Goal: Transaction & Acquisition: Subscribe to service/newsletter

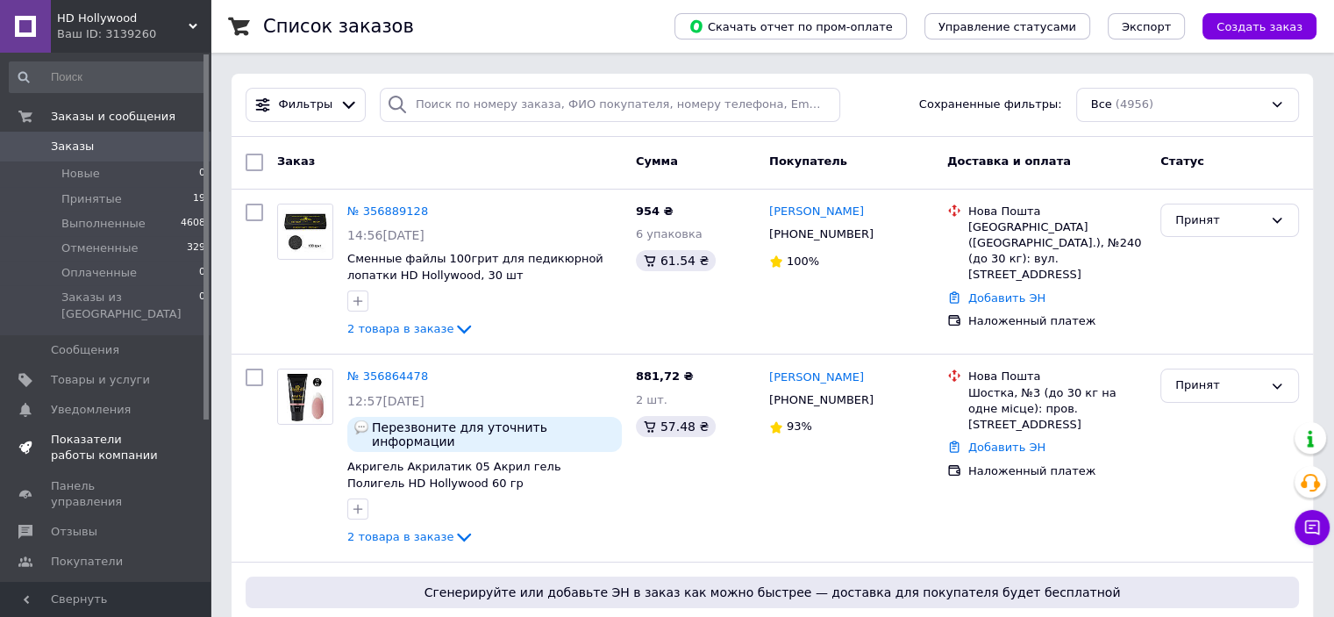
click at [76, 432] on span "Показатели работы компании" at bounding box center [106, 448] width 111 height 32
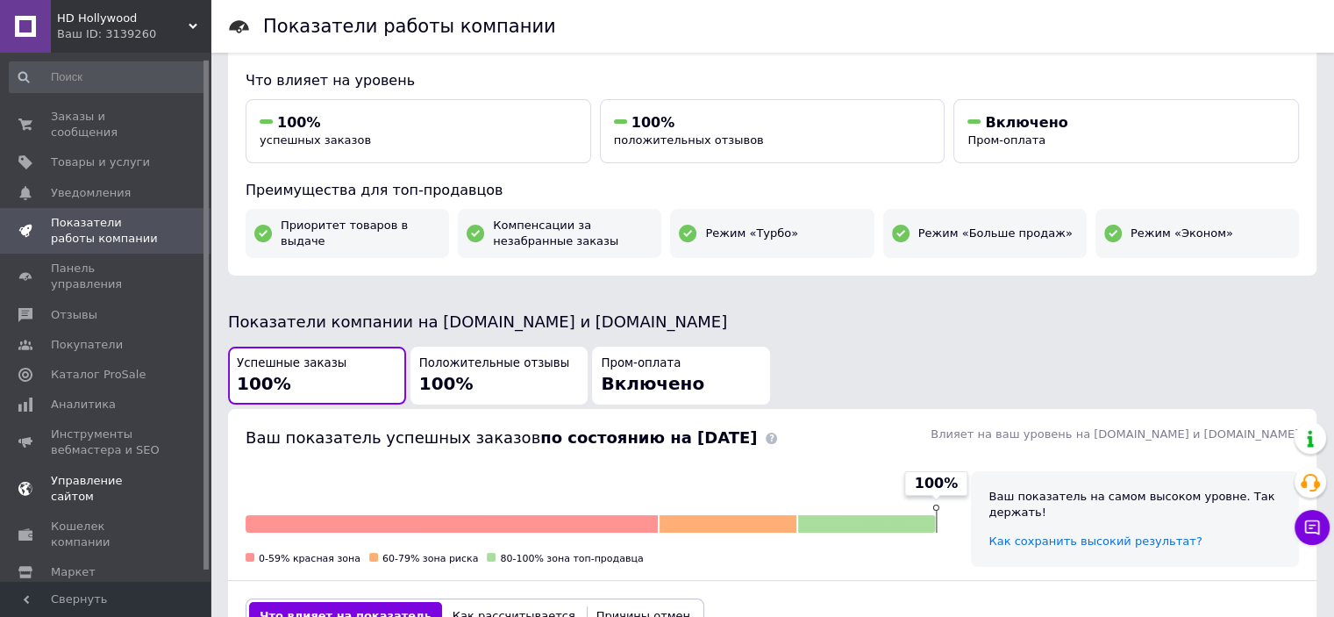
scroll to position [18, 0]
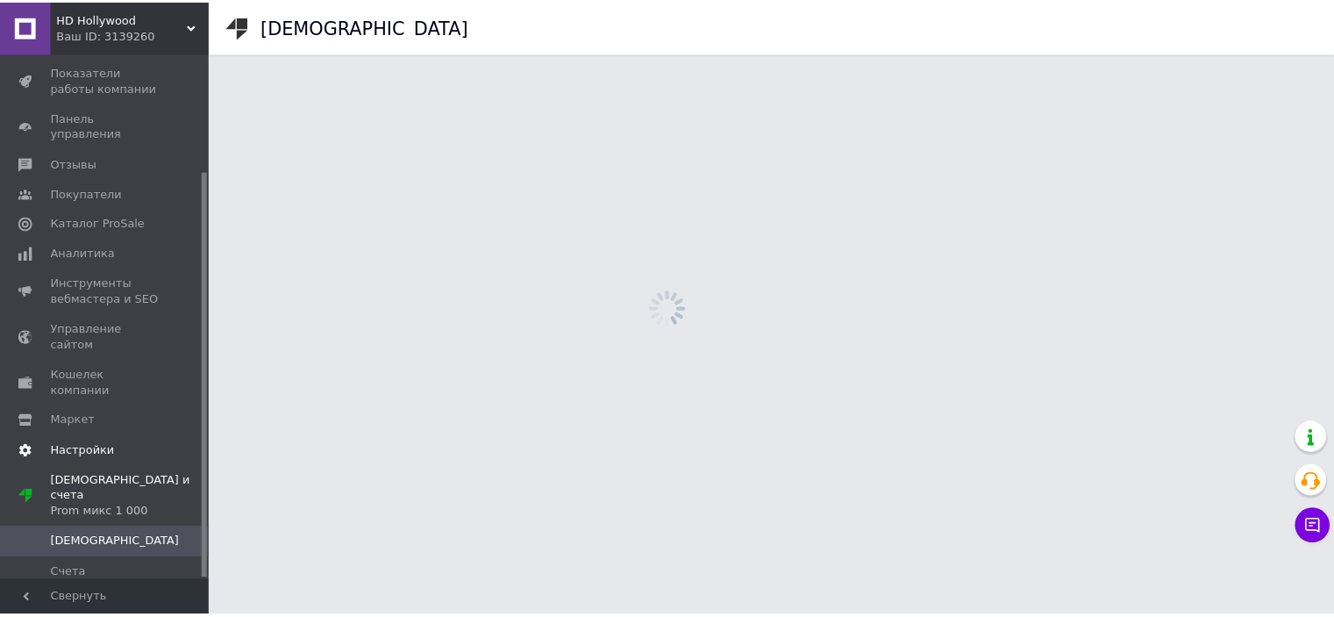
scroll to position [153, 0]
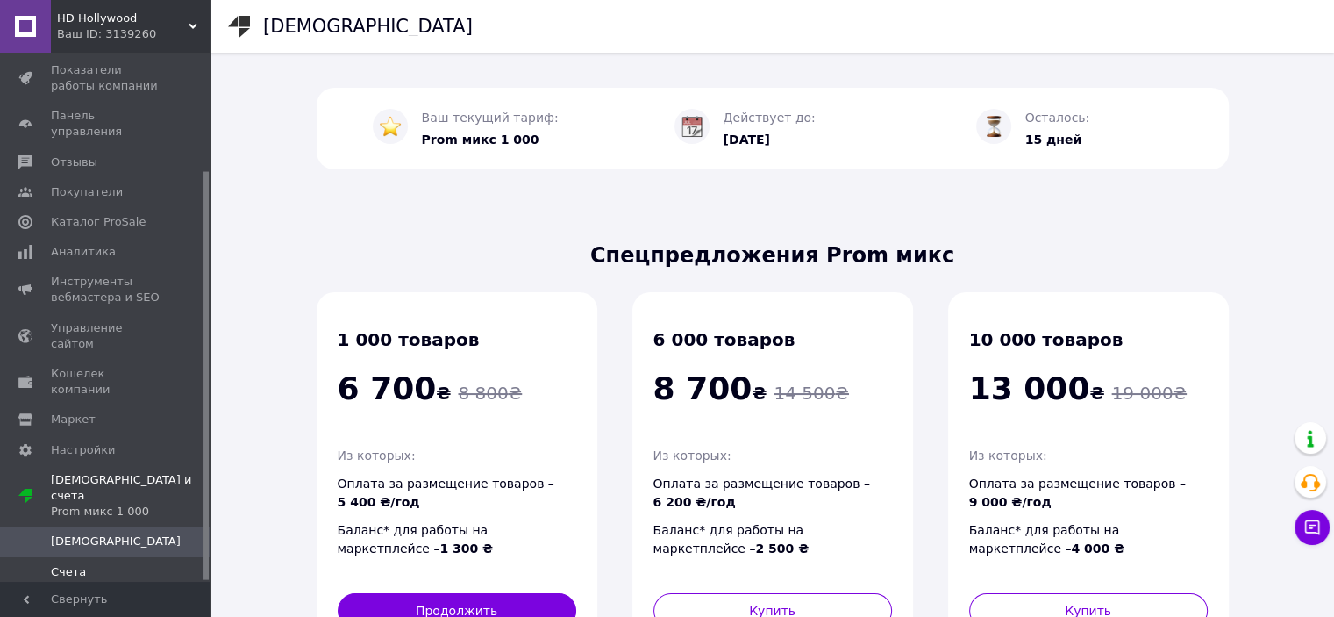
click at [84, 557] on link "Счета" at bounding box center [108, 572] width 216 height 30
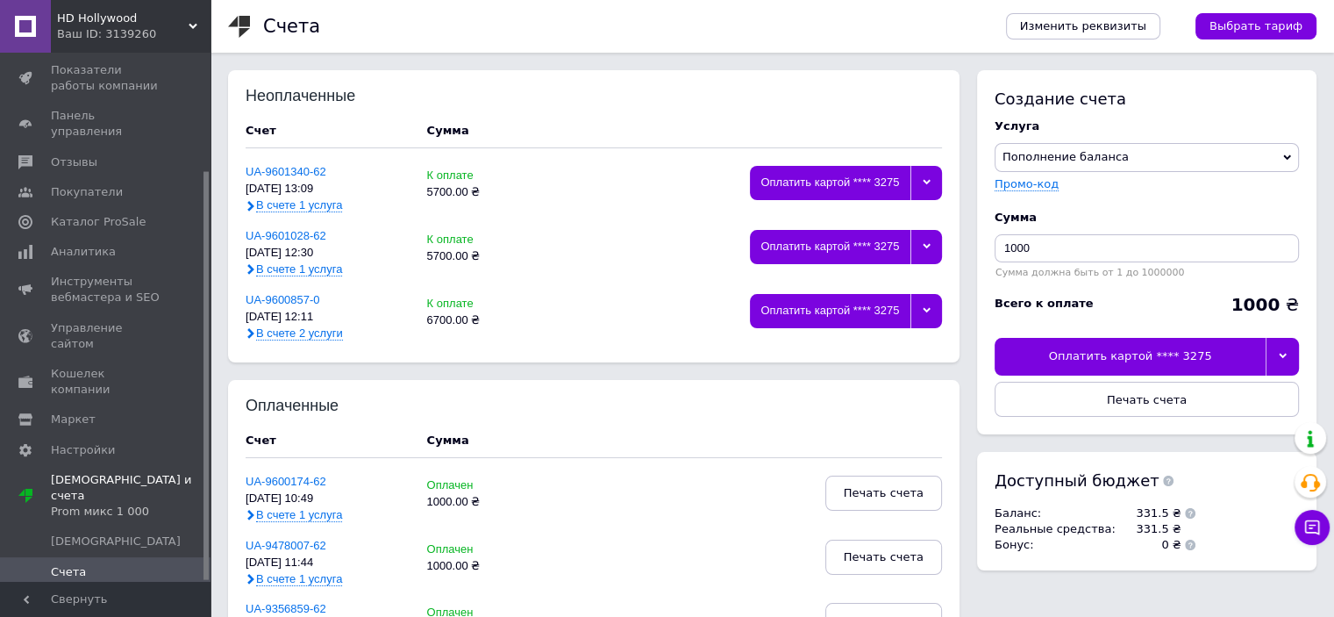
click at [803, 318] on div "Оплатить картой **** 3275" at bounding box center [830, 311] width 161 height 34
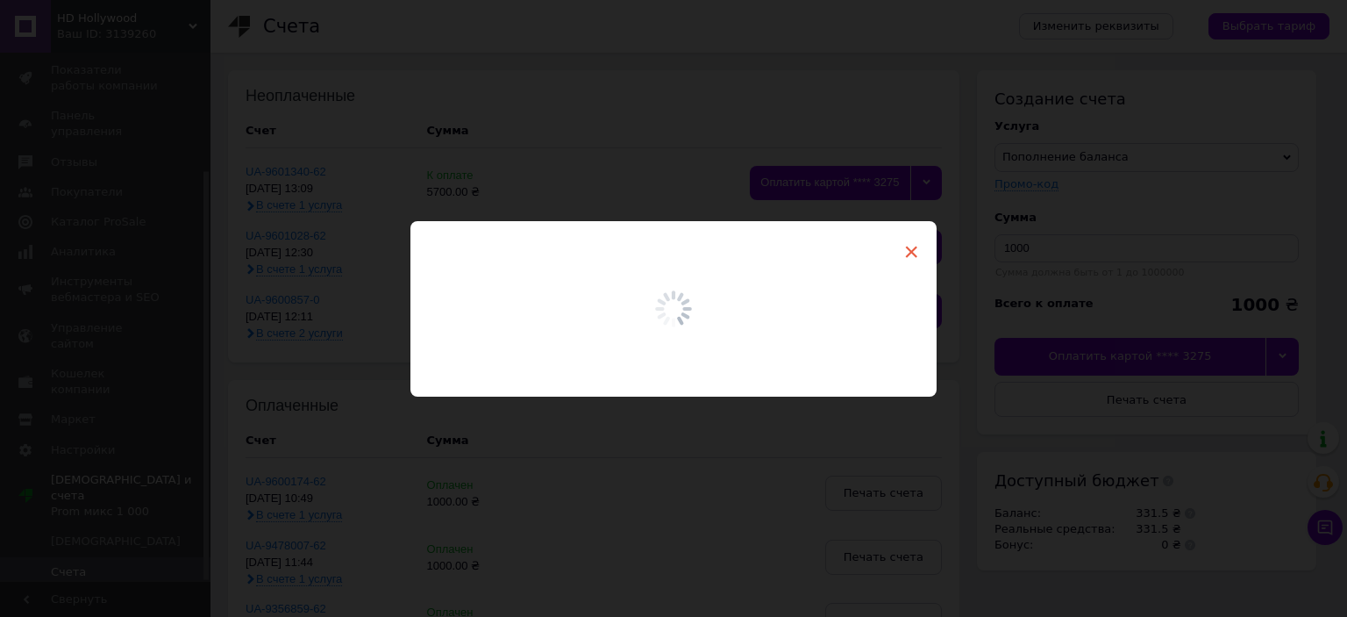
click at [909, 252] on span "×" at bounding box center [911, 252] width 16 height 30
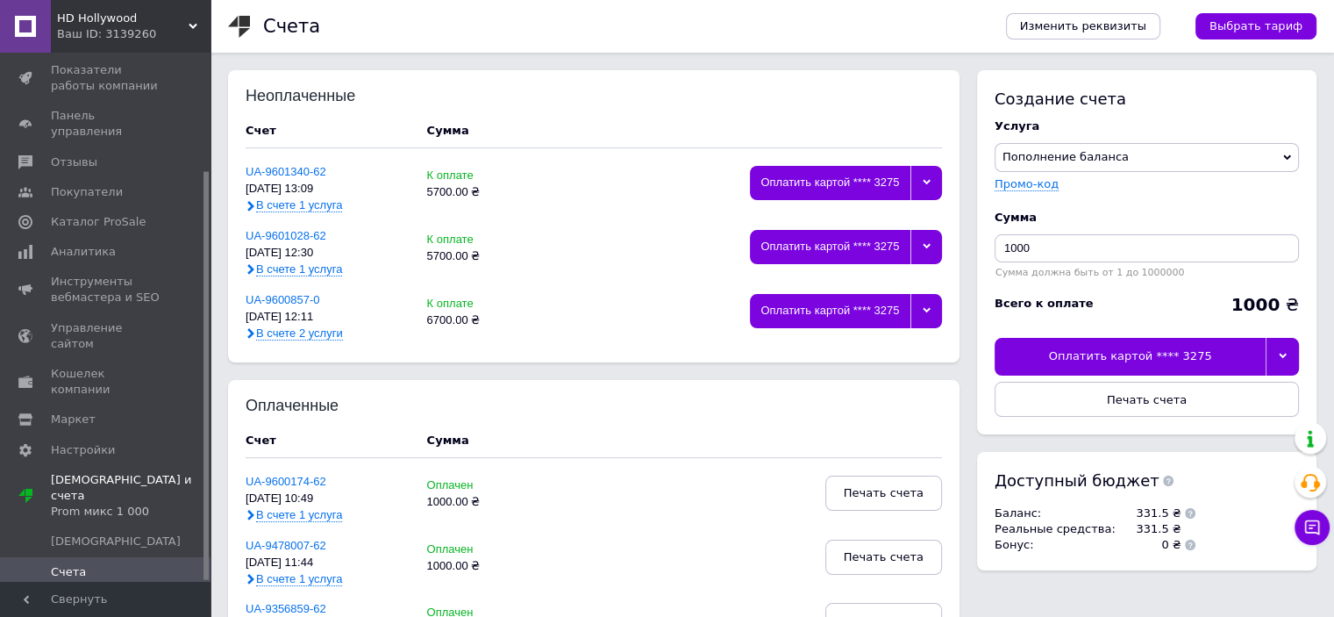
click at [924, 311] on icon at bounding box center [927, 310] width 8 height 8
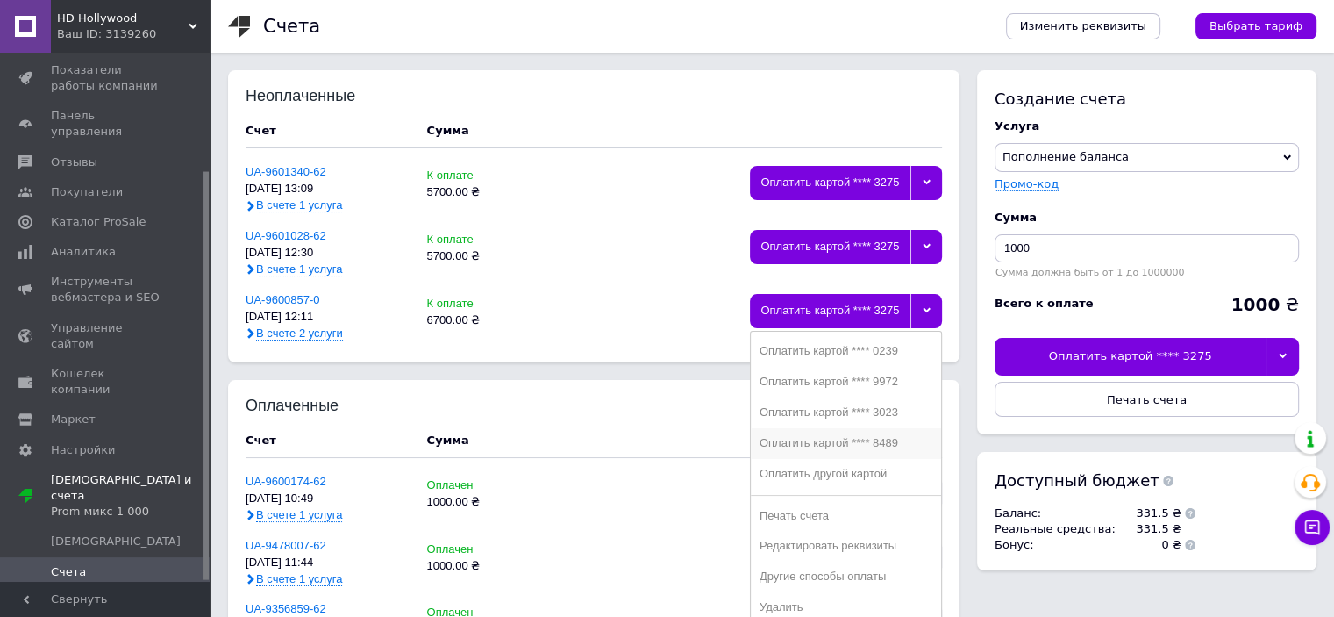
click at [888, 446] on div "Оплатить картой **** 8489" at bounding box center [846, 443] width 173 height 13
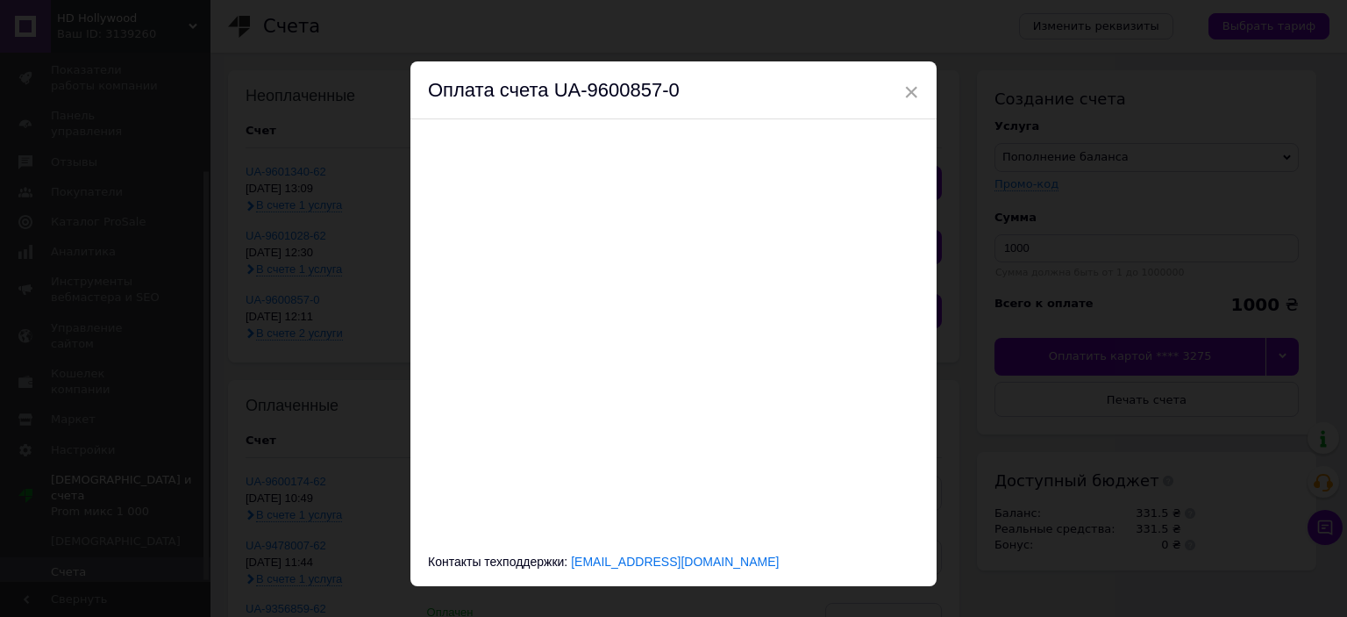
drag, startPoint x: 703, startPoint y: 104, endPoint x: 677, endPoint y: 80, distance: 35.4
click at [677, 80] on div "Оплата счета UA-9600857-0" at bounding box center [673, 90] width 526 height 58
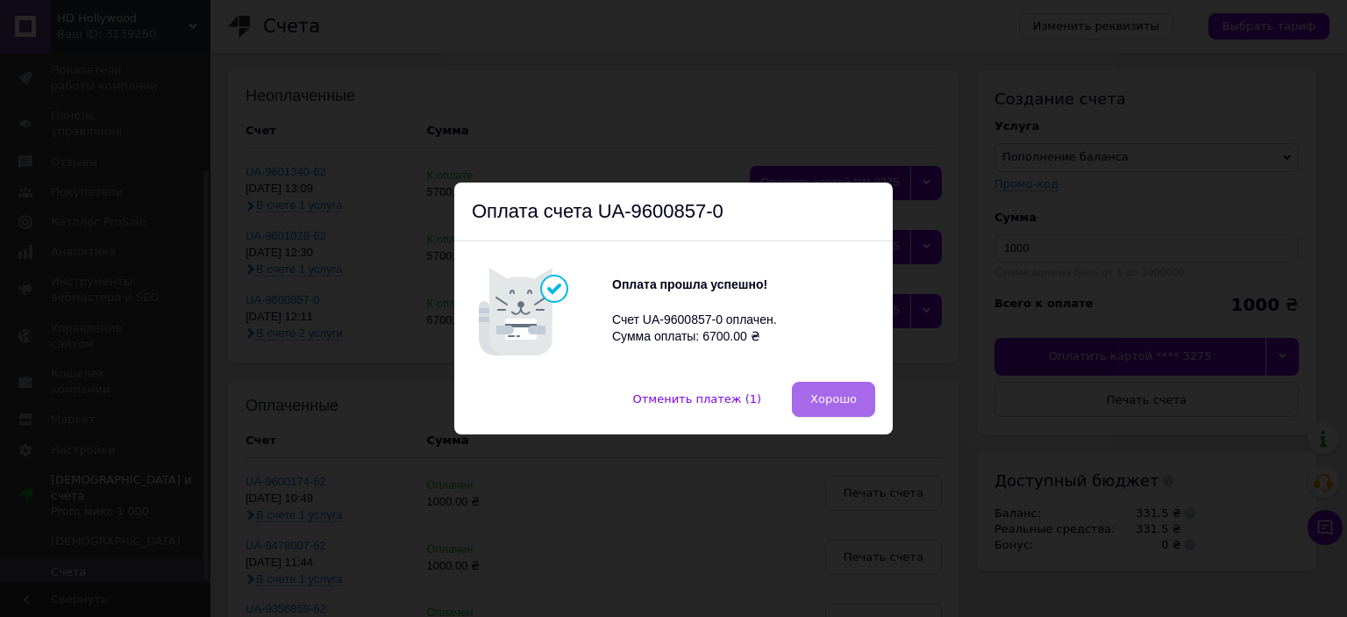
click at [815, 401] on span "Хорошо" at bounding box center [833, 398] width 46 height 13
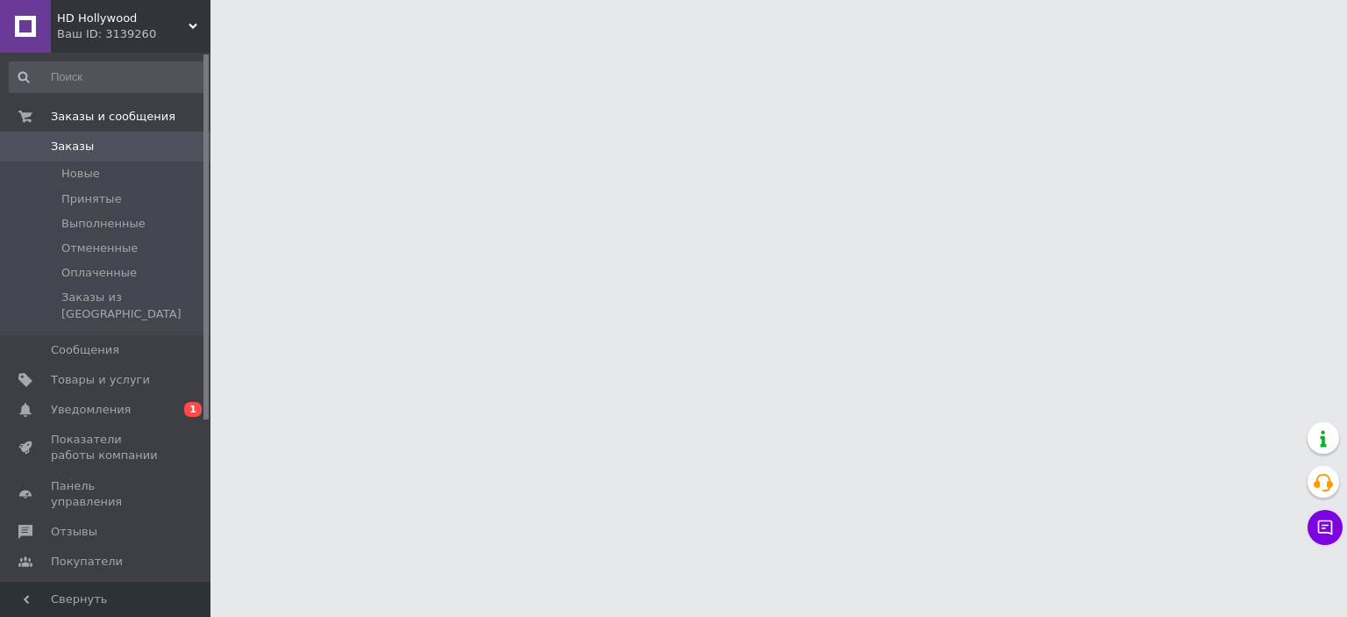
click at [67, 402] on span "Уведомления" at bounding box center [91, 410] width 80 height 16
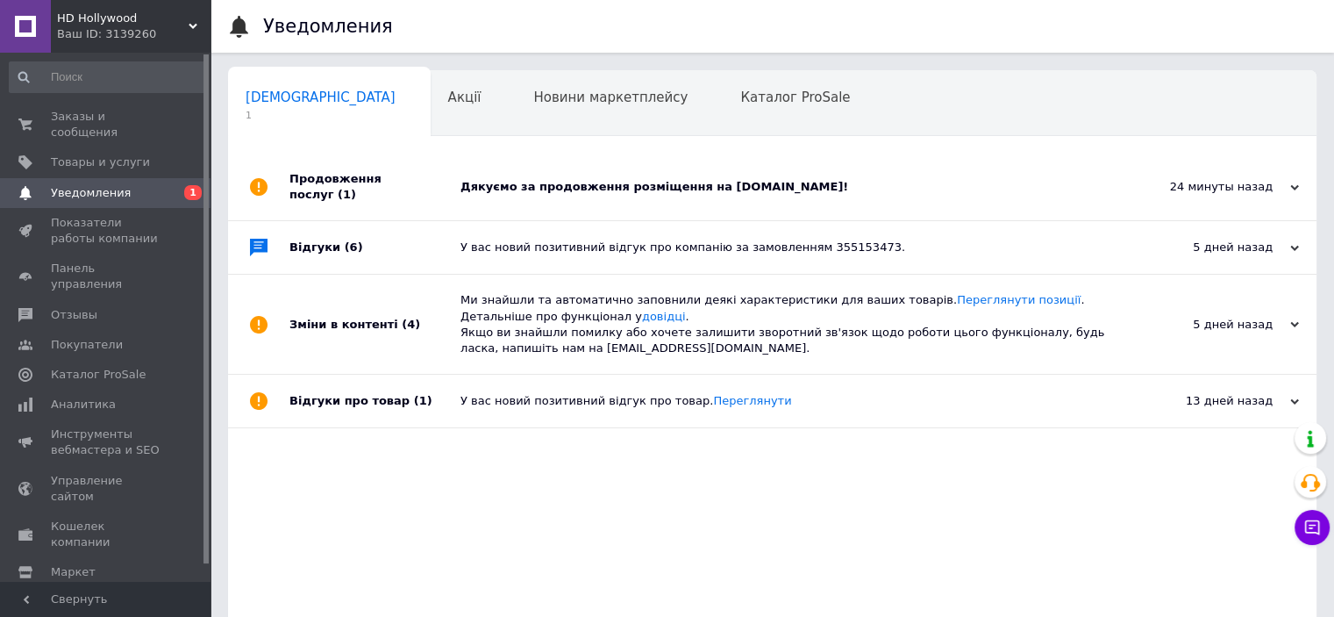
click at [981, 179] on div "Дякуємо за продовження розміщення на Prom.ua!" at bounding box center [791, 187] width 663 height 16
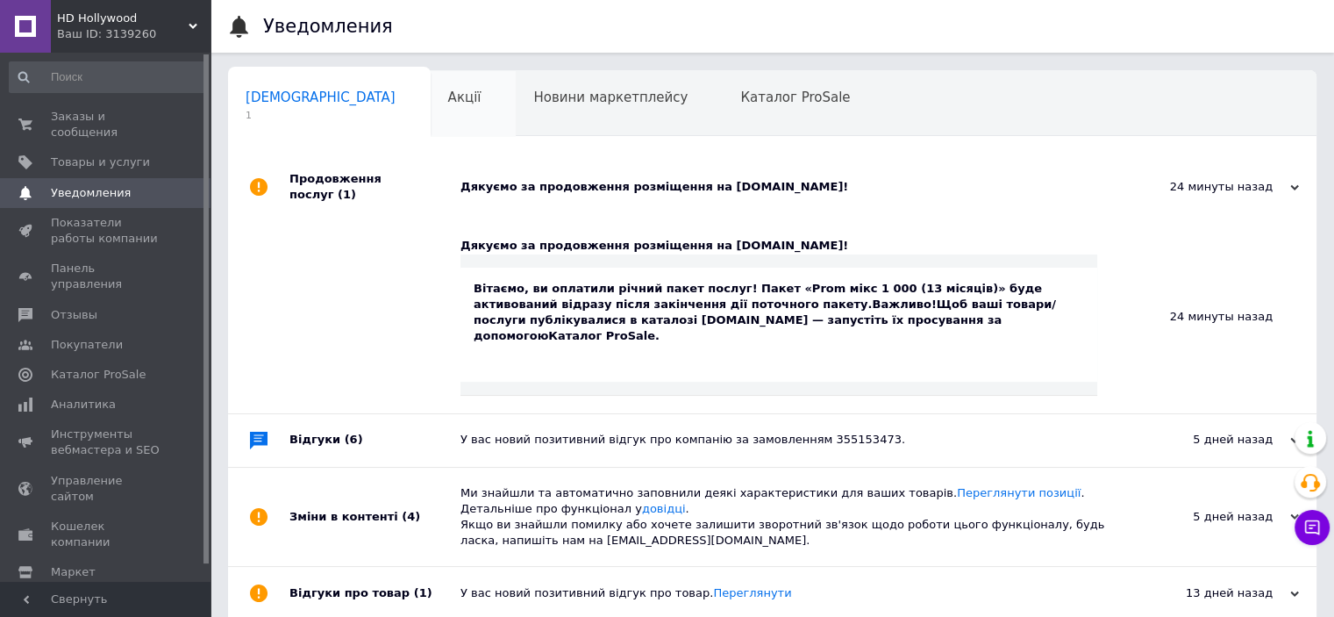
click at [448, 103] on span "Акції" at bounding box center [464, 97] width 33 height 16
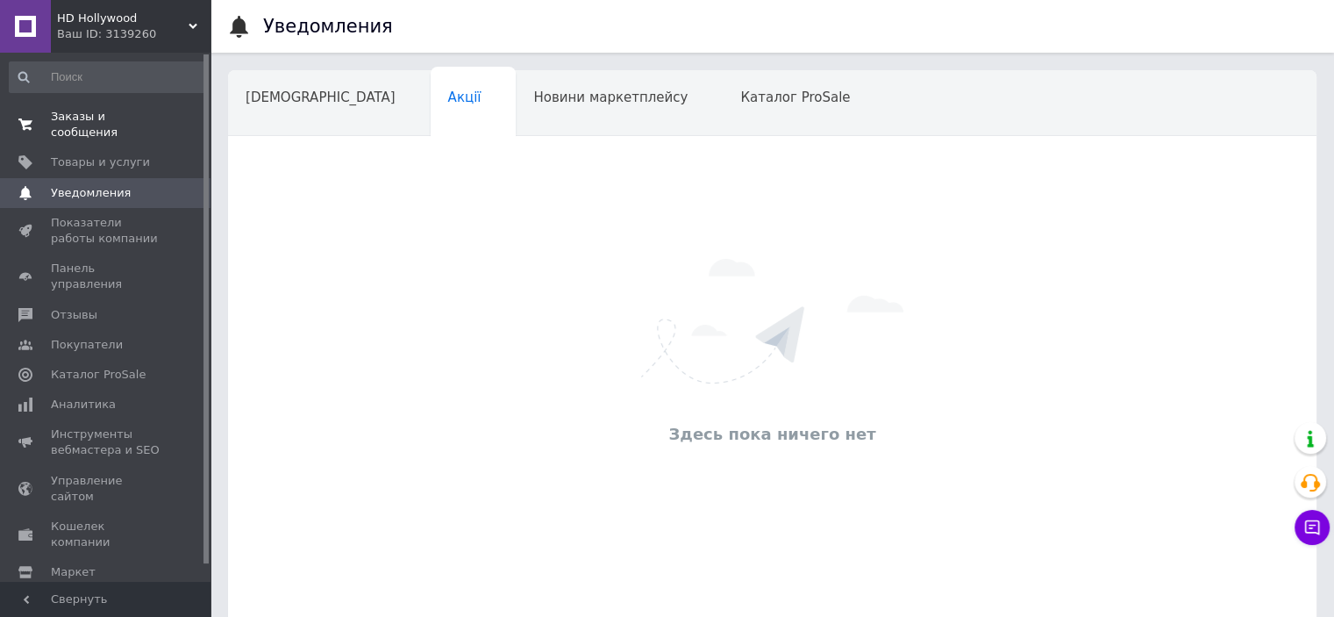
click at [154, 114] on span "Заказы и сообщения" at bounding box center [106, 125] width 111 height 32
